Goal: Use online tool/utility: Utilize a website feature to perform a specific function

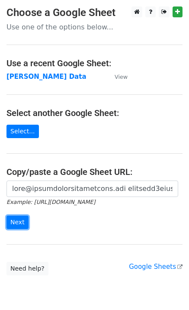
drag, startPoint x: 0, startPoint y: 0, endPoint x: 16, endPoint y: 221, distance: 221.6
click at [15, 226] on input "Next" at bounding box center [17, 221] width 22 height 13
click at [16, 221] on input "Next" at bounding box center [17, 221] width 22 height 13
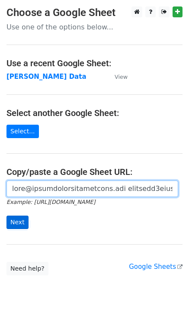
scroll to position [0, 4035]
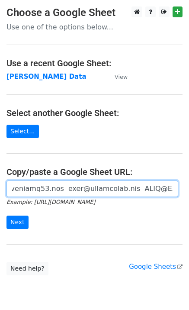
click at [48, 187] on input "url" at bounding box center [92, 188] width 172 height 16
click at [42, 189] on input "url" at bounding box center [92, 188] width 172 height 16
paste input "[URL][DOMAIN_NAME]"
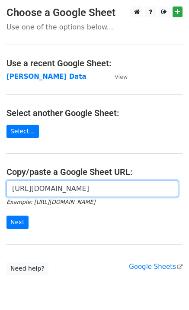
scroll to position [0, 258]
type input "[URL][DOMAIN_NAME]"
click at [6, 215] on input "Next" at bounding box center [17, 221] width 22 height 13
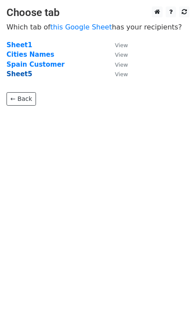
click at [19, 74] on strong "Sheet5" at bounding box center [19, 74] width 26 height 8
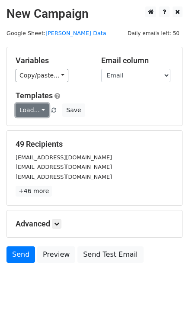
click at [25, 106] on link "Load..." at bounding box center [32, 109] width 33 height 13
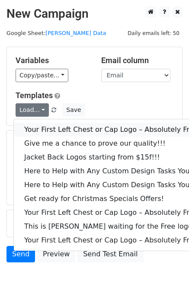
click at [44, 128] on link "Your First Left Chest or Cap Logo – Absolutely Free" at bounding box center [117, 130] width 206 height 14
